Goal: Communication & Community: Connect with others

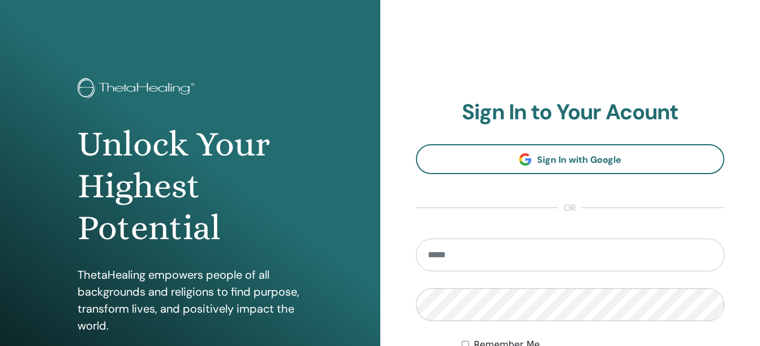
click at [536, 147] on link "Sign In with Google" at bounding box center [570, 159] width 309 height 30
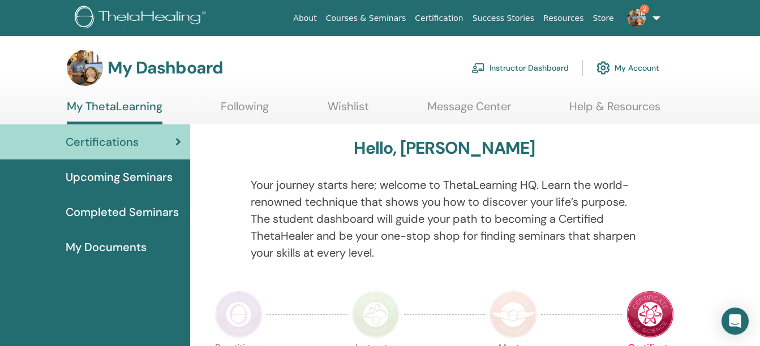
click at [645, 14] on span "2" at bounding box center [636, 17] width 27 height 9
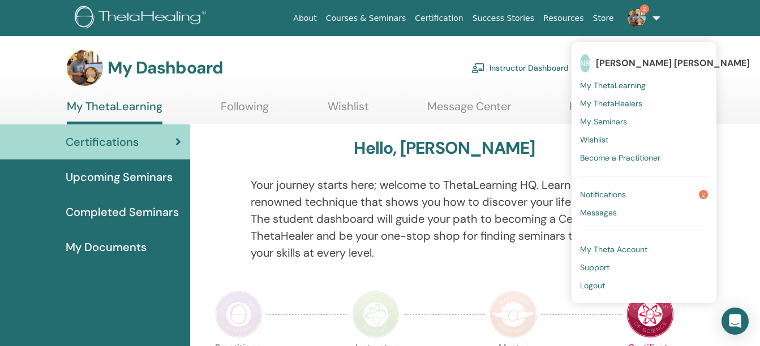
click at [608, 191] on span "Notifications" at bounding box center [603, 195] width 46 height 10
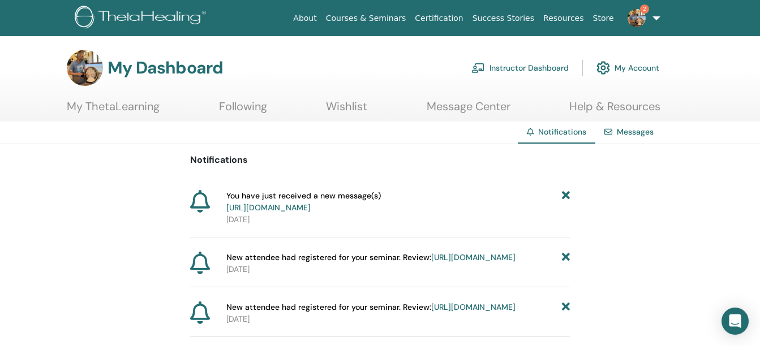
click at [638, 18] on img at bounding box center [636, 18] width 18 height 18
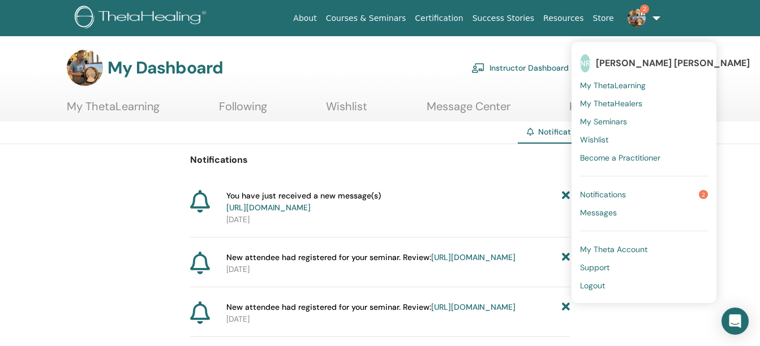
click at [311, 205] on link "[URL][DOMAIN_NAME]" at bounding box center [268, 208] width 84 height 10
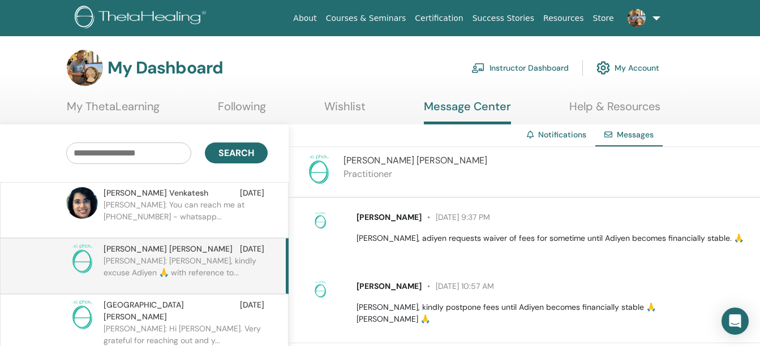
click at [218, 209] on p "[PERSON_NAME]: You can reach me at [PHONE_NUMBER] - whatsapp..." at bounding box center [186, 216] width 164 height 34
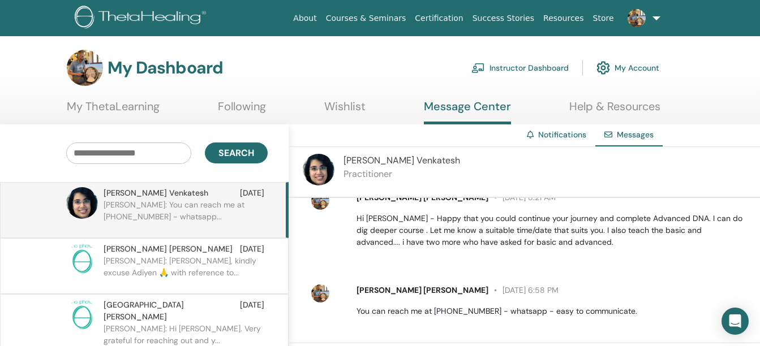
scroll to position [523, 0]
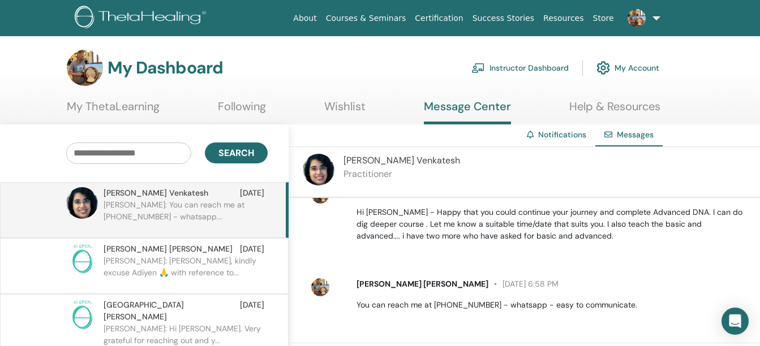
click at [629, 15] on img at bounding box center [636, 18] width 18 height 18
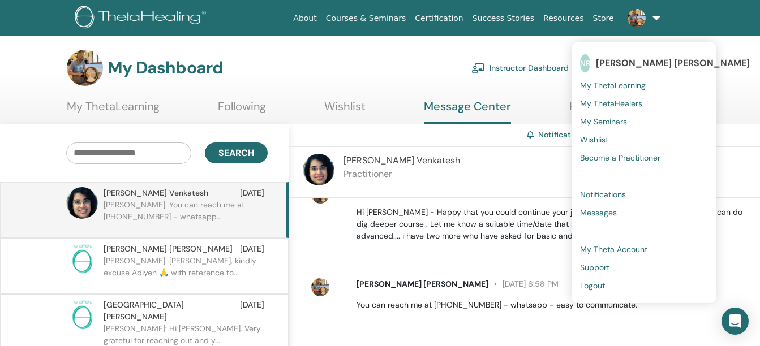
click at [442, 54] on div "My Dashboard Instructor Dashboard My Account" at bounding box center [363, 68] width 592 height 36
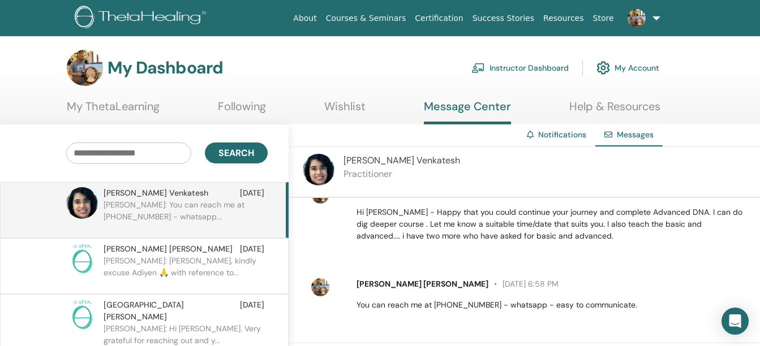
click at [639, 20] on img at bounding box center [636, 18] width 18 height 18
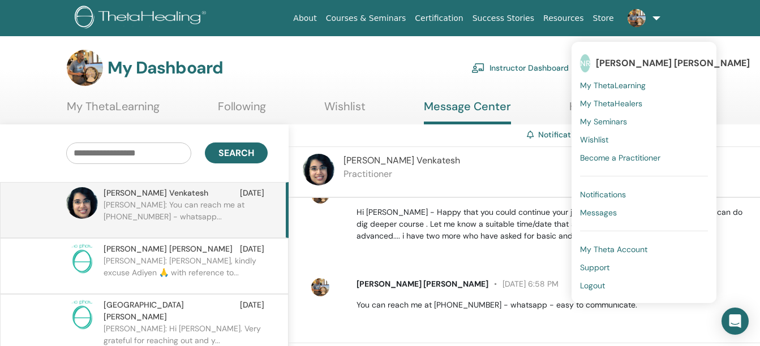
click at [618, 195] on span "Notifications" at bounding box center [603, 195] width 46 height 10
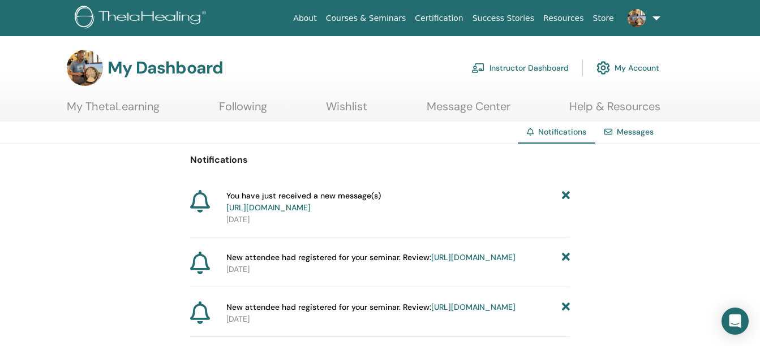
click at [136, 104] on link "My ThetaLearning" at bounding box center [113, 111] width 93 height 22
